Goal: Task Accomplishment & Management: Manage account settings

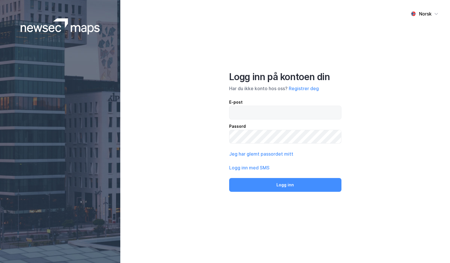
drag, startPoint x: 0, startPoint y: 0, endPoint x: 262, endPoint y: 109, distance: 283.5
click at [262, 109] on input "email" at bounding box center [286, 112] width 112 height 13
drag, startPoint x: 302, startPoint y: 114, endPoint x: 269, endPoint y: 110, distance: 32.9
click at [269, 110] on input "[PERSON_NAME][EMAIL_ADDRESS][DOMAIN_NAME]" at bounding box center [286, 112] width 112 height 13
type input "[EMAIL_ADDRESS][PERSON_NAME][DOMAIN_NAME]"
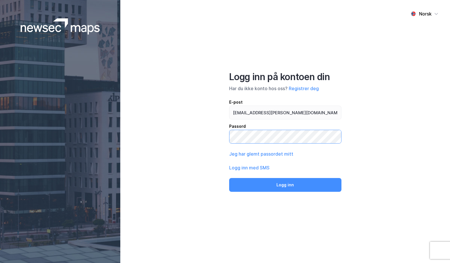
click at [229, 178] on button "Logg inn" at bounding box center [285, 185] width 112 height 14
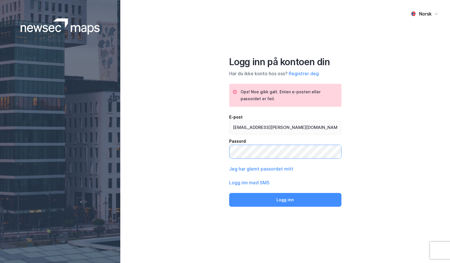
click at [229, 193] on button "Logg inn" at bounding box center [285, 200] width 112 height 14
click at [270, 171] on button "Jeg har glemt passordet mitt" at bounding box center [261, 168] width 64 height 7
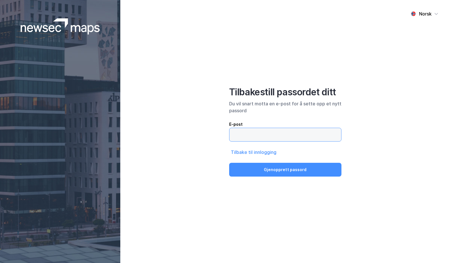
click at [258, 136] on input "email" at bounding box center [286, 134] width 112 height 13
drag, startPoint x: 302, startPoint y: 136, endPoint x: 268, endPoint y: 135, distance: 33.8
click at [268, 135] on input "[PERSON_NAME][EMAIL_ADDRESS][DOMAIN_NAME]" at bounding box center [286, 134] width 112 height 13
type input "[EMAIL_ADDRESS][PERSON_NAME][DOMAIN_NAME]"
click at [229, 163] on button "Gjenopprett passord" at bounding box center [285, 170] width 112 height 14
